Goal: Task Accomplishment & Management: Use online tool/utility

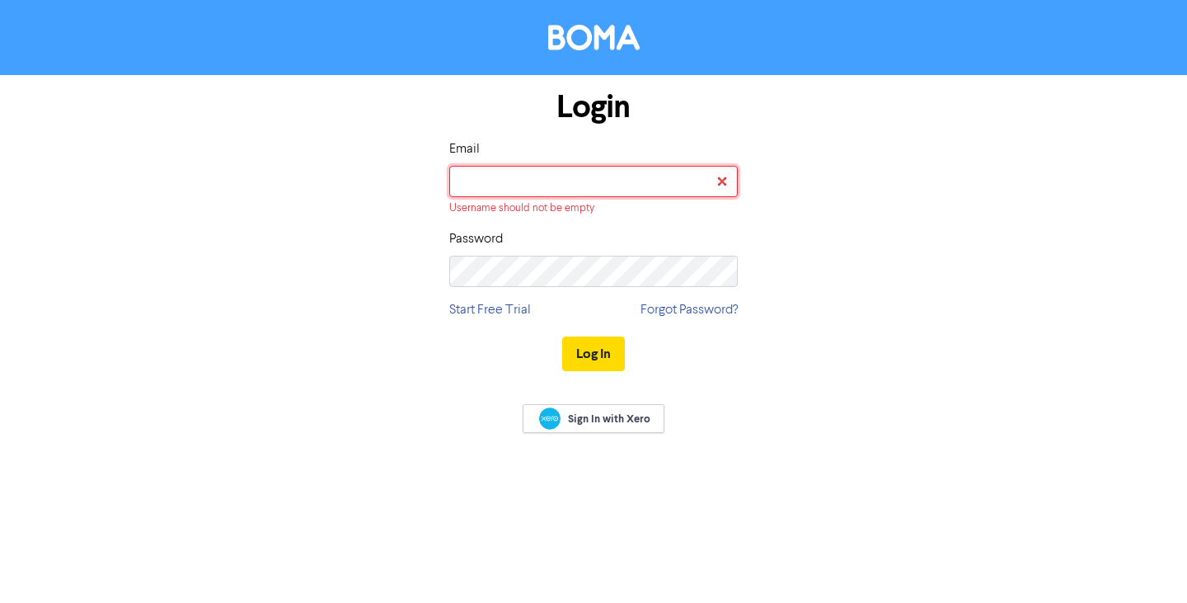
click at [603, 177] on input "email" at bounding box center [593, 181] width 289 height 31
type input "[PERSON_NAME][EMAIL_ADDRESS][DOMAIN_NAME]"
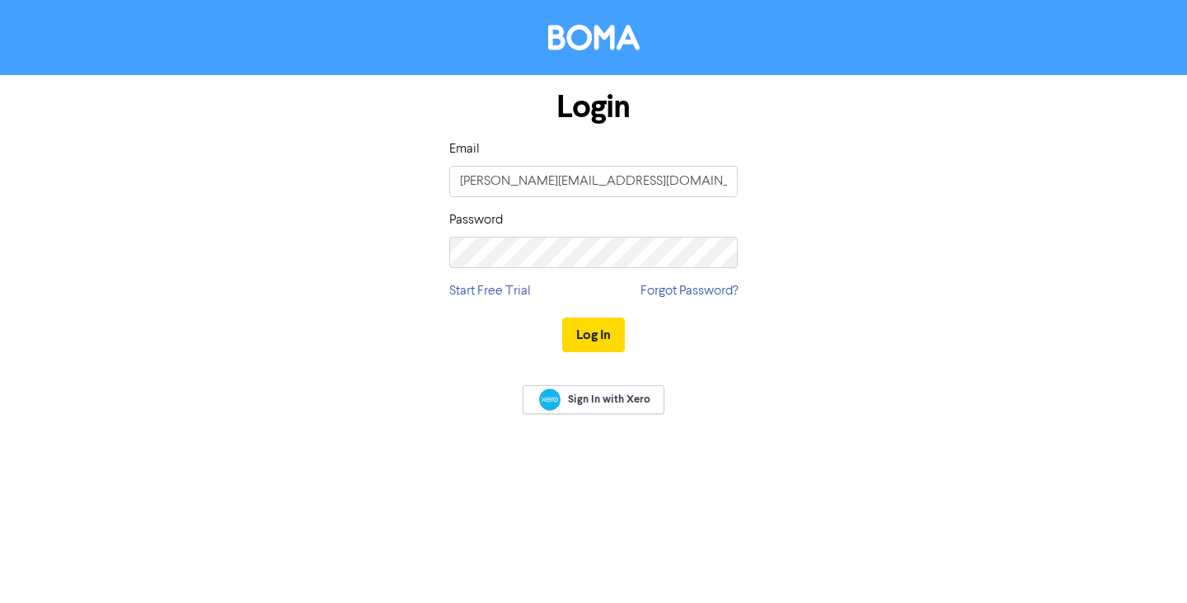
click at [562, 317] on button "Log In" at bounding box center [593, 334] width 63 height 35
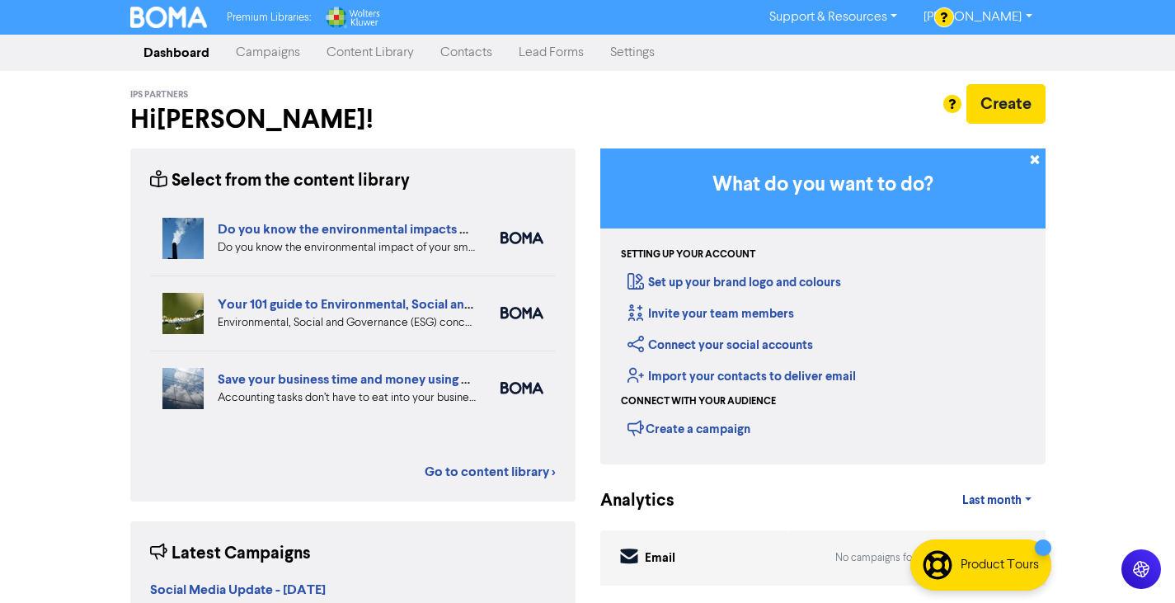
click at [280, 40] on link "Campaigns" at bounding box center [268, 52] width 91 height 33
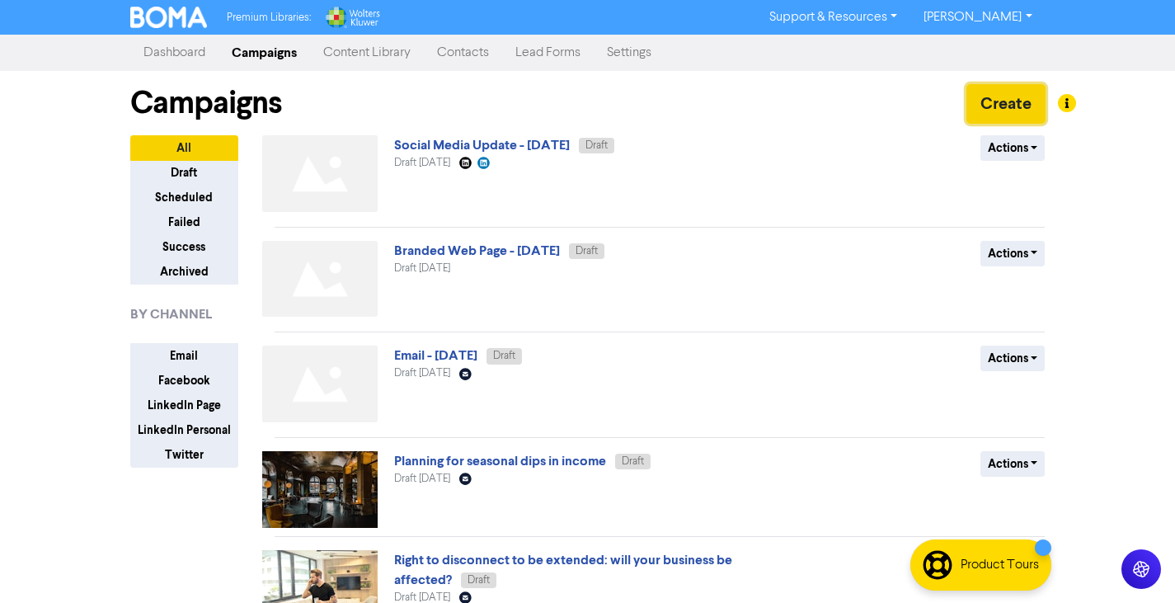
click at [1006, 113] on button "Create" at bounding box center [1005, 104] width 79 height 40
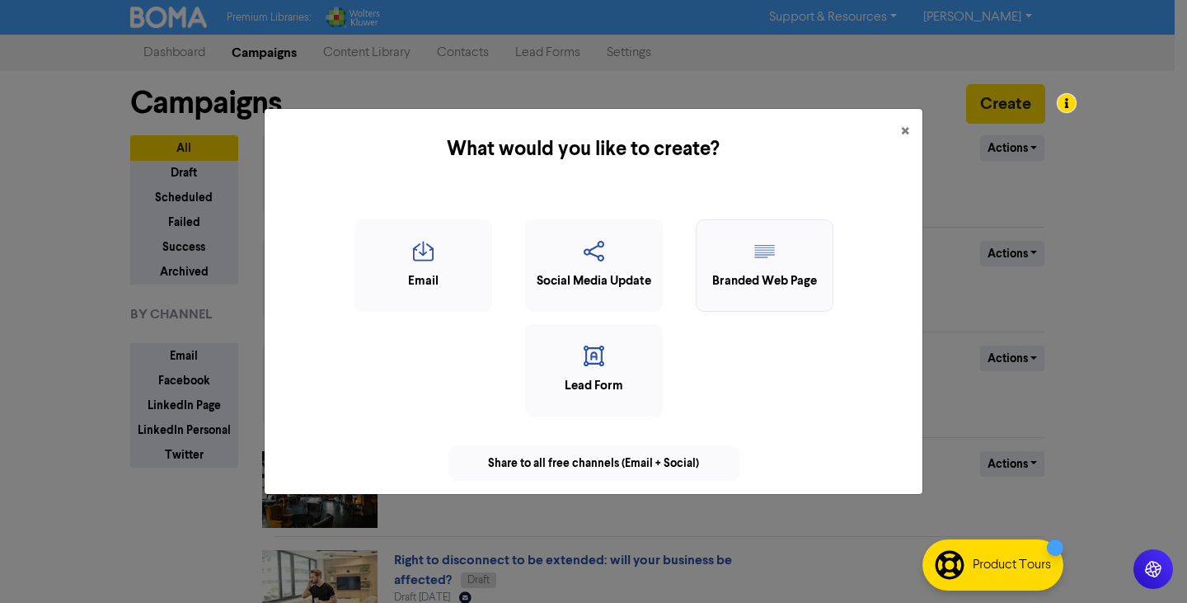
click at [788, 275] on div "Branded Web Page" at bounding box center [765, 281] width 120 height 19
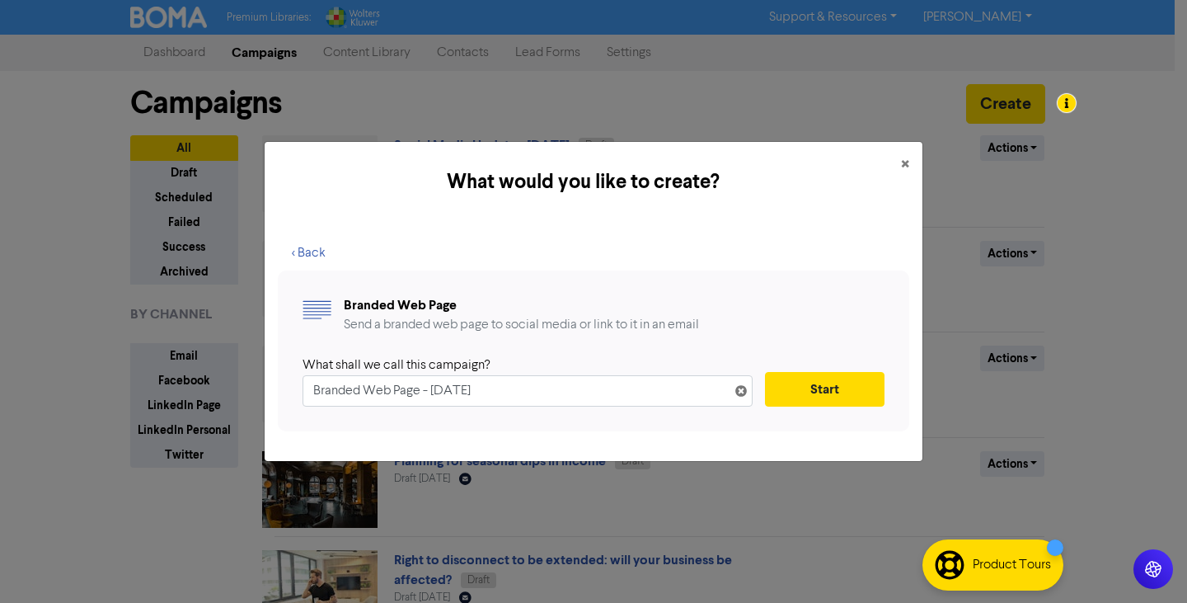
click at [740, 395] on icon at bounding box center [741, 394] width 13 height 13
click at [308, 261] on button "< Back" at bounding box center [309, 253] width 62 height 35
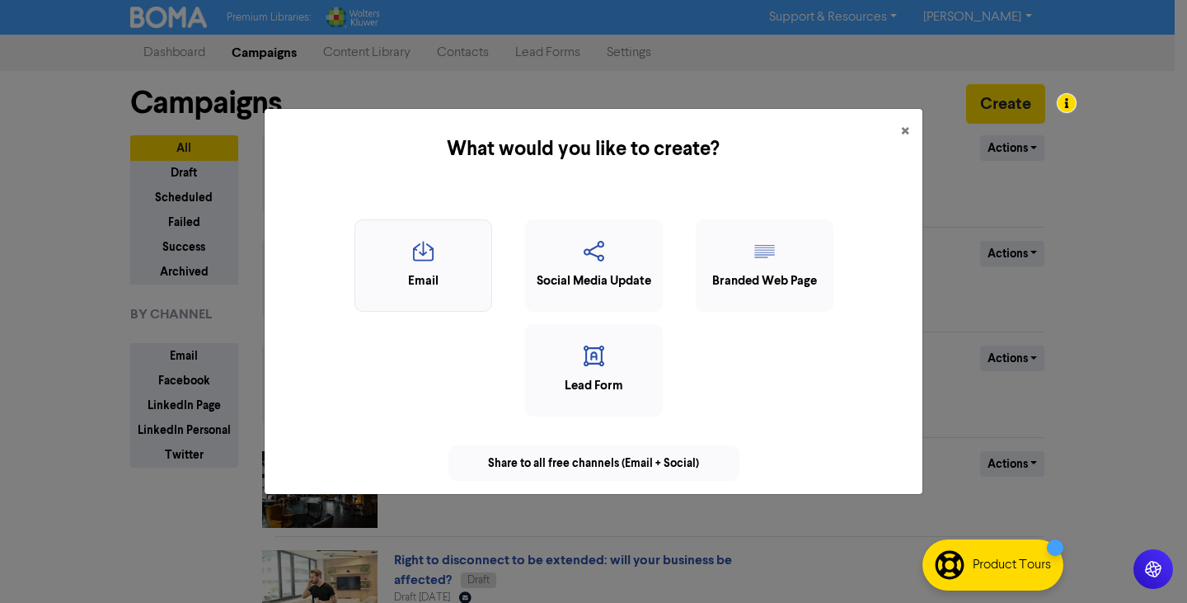
click at [444, 260] on icon "button" at bounding box center [424, 256] width 120 height 31
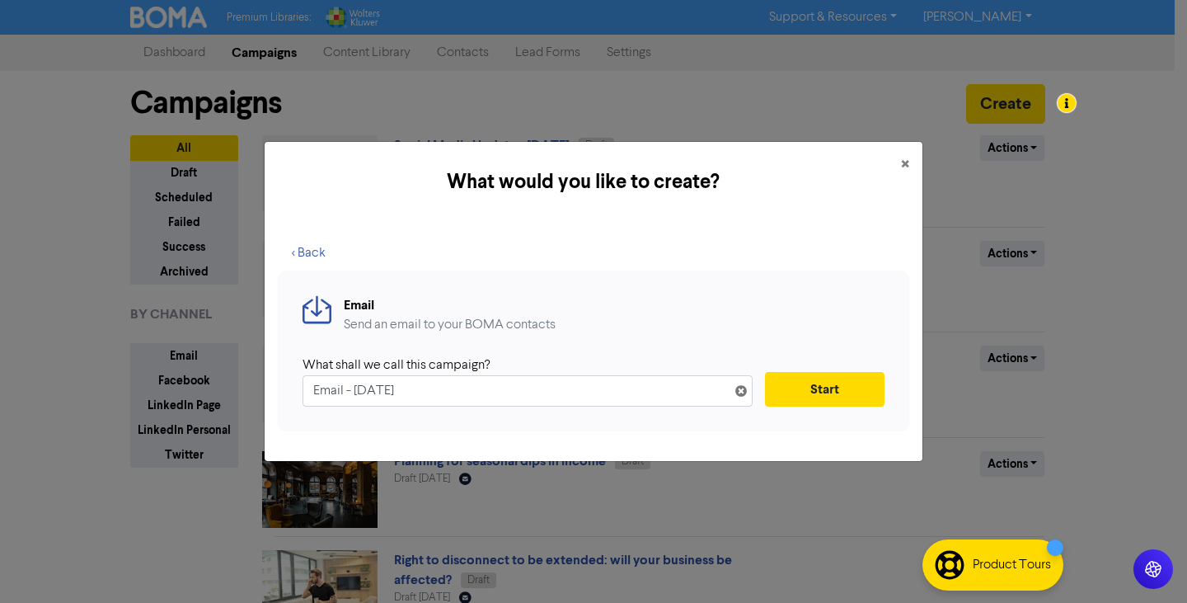
click at [494, 386] on input "Email - [DATE]" at bounding box center [528, 390] width 450 height 31
drag, startPoint x: 480, startPoint y: 383, endPoint x: 332, endPoint y: 369, distance: 148.2
click at [336, 371] on div "What shall we call this campaign? Email - [DATE]" at bounding box center [528, 380] width 450 height 51
click at [284, 356] on div "Email Send an email to your BOMA contacts What shall we call this campaign? Ema…" at bounding box center [594, 350] width 632 height 161
click at [298, 249] on button "< Back" at bounding box center [309, 253] width 62 height 35
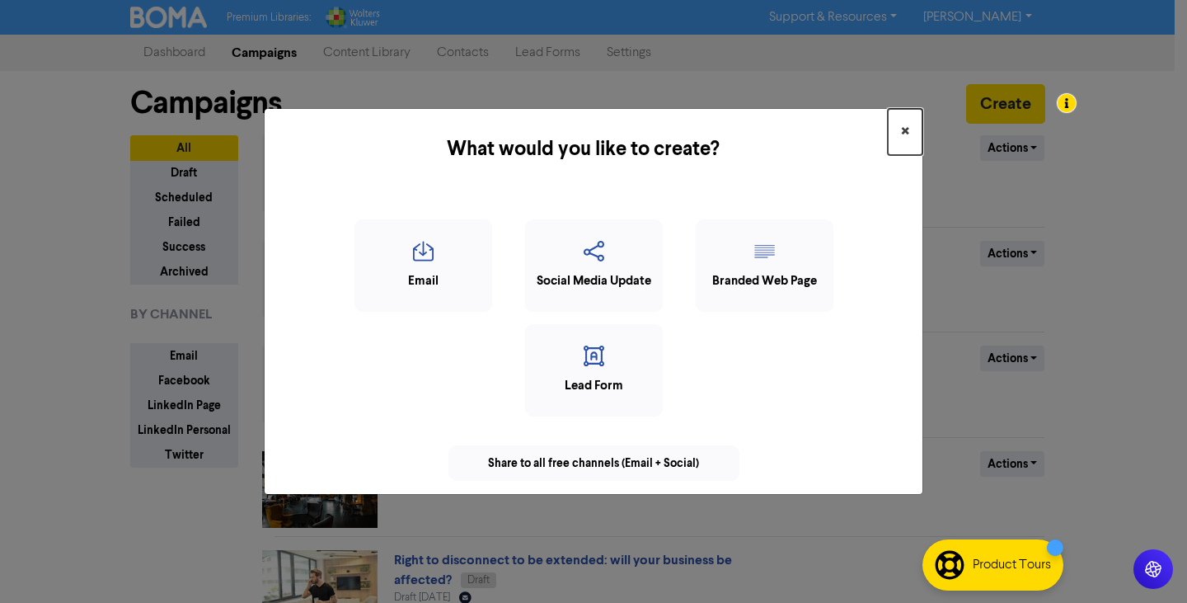
click at [913, 130] on button "×" at bounding box center [905, 132] width 35 height 46
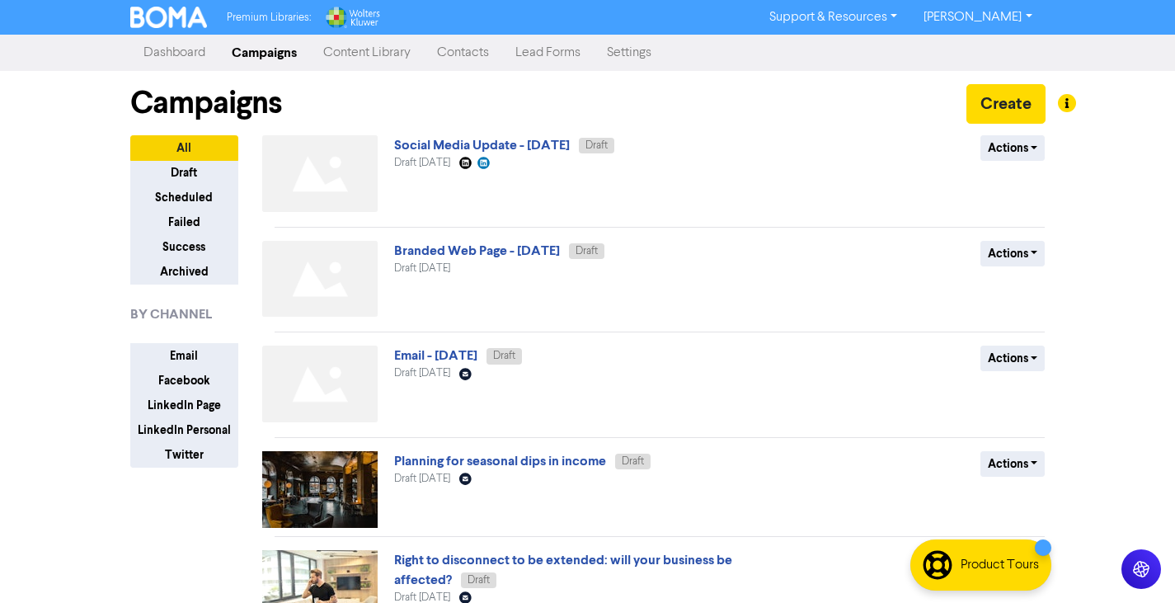
click at [876, 15] on link "Support & Resources" at bounding box center [833, 17] width 154 height 26
